Goal: Navigation & Orientation: Find specific page/section

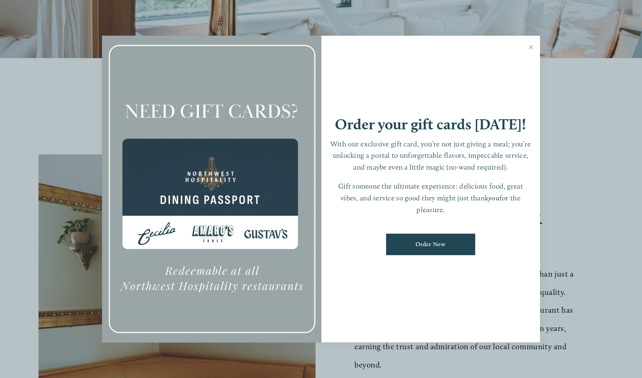
scroll to position [339, 0]
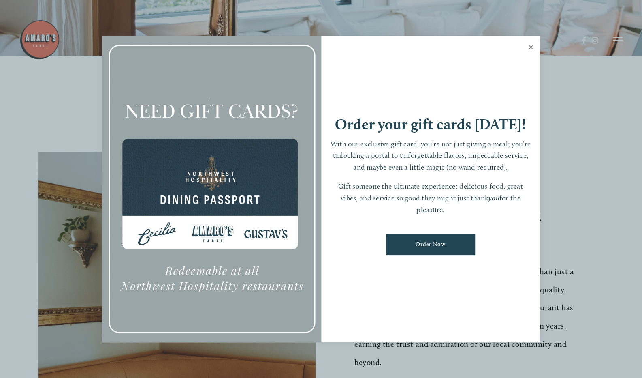
click at [528, 47] on link "Close" at bounding box center [531, 48] width 16 height 23
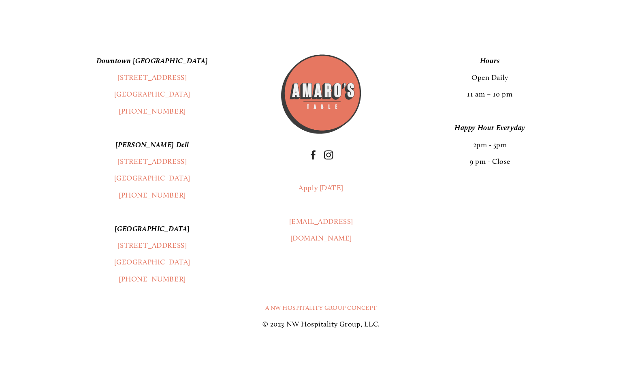
scroll to position [1991, 0]
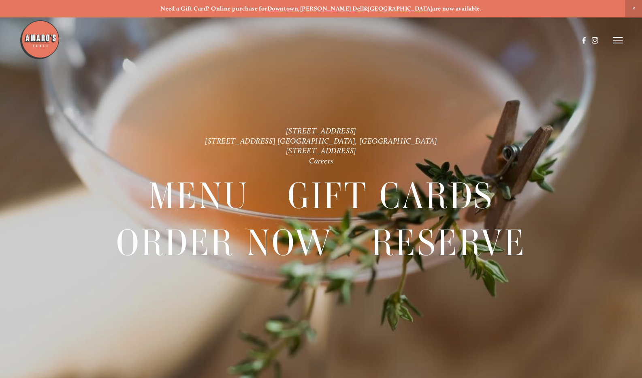
click at [627, 39] on div at bounding box center [321, 189] width 642 height 378
click at [617, 39] on icon at bounding box center [618, 39] width 10 height 7
